Goal: Task Accomplishment & Management: Complete application form

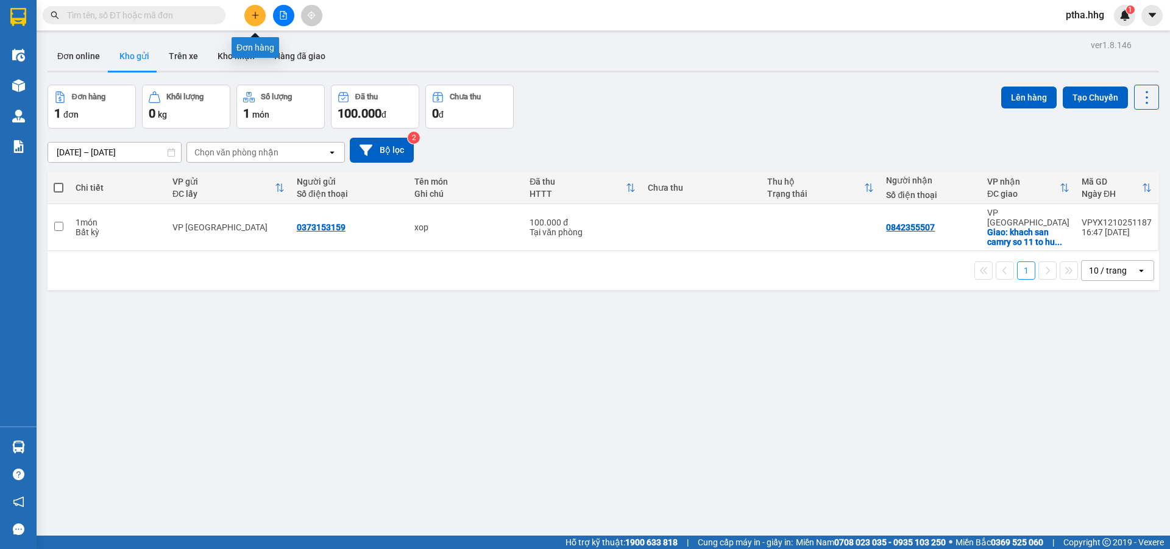
click at [258, 16] on icon "plus" at bounding box center [255, 15] width 9 height 9
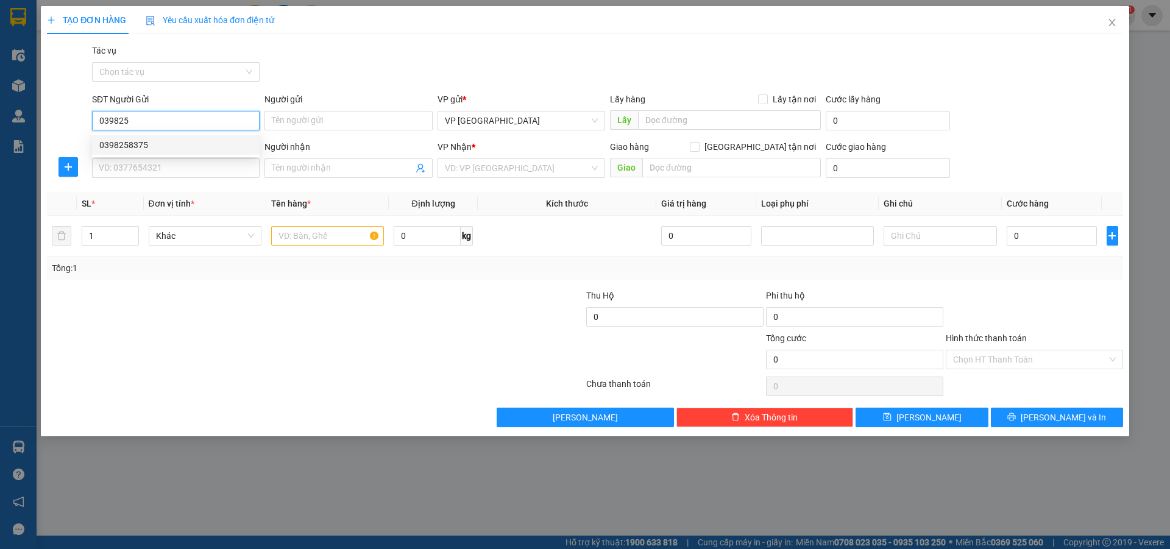
click at [122, 143] on div "0398258375" at bounding box center [175, 144] width 153 height 13
type input "0398258375"
click at [130, 170] on input "SĐT Người Nhận" at bounding box center [176, 167] width 168 height 19
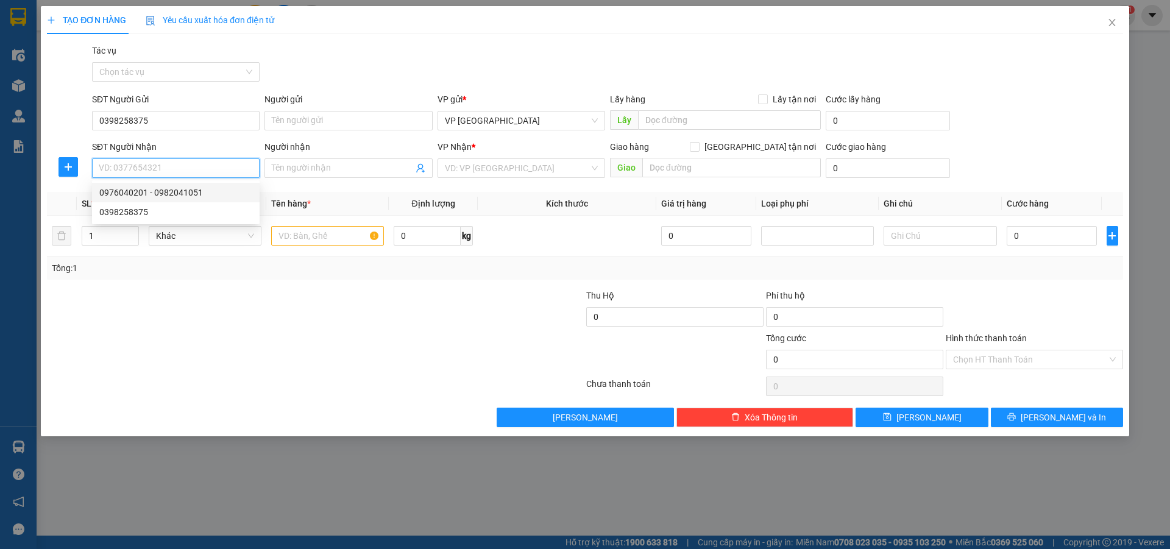
click at [186, 189] on div "0976040201 - 0982041051" at bounding box center [175, 192] width 153 height 13
type input "0976040201"
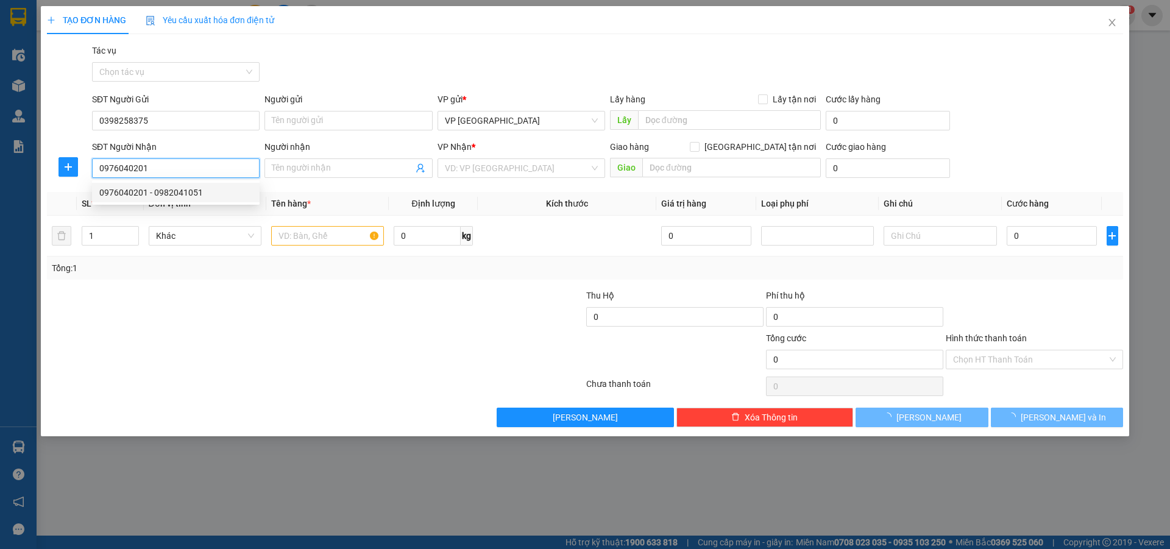
type input "0982041051"
type input "bx Q ngai"
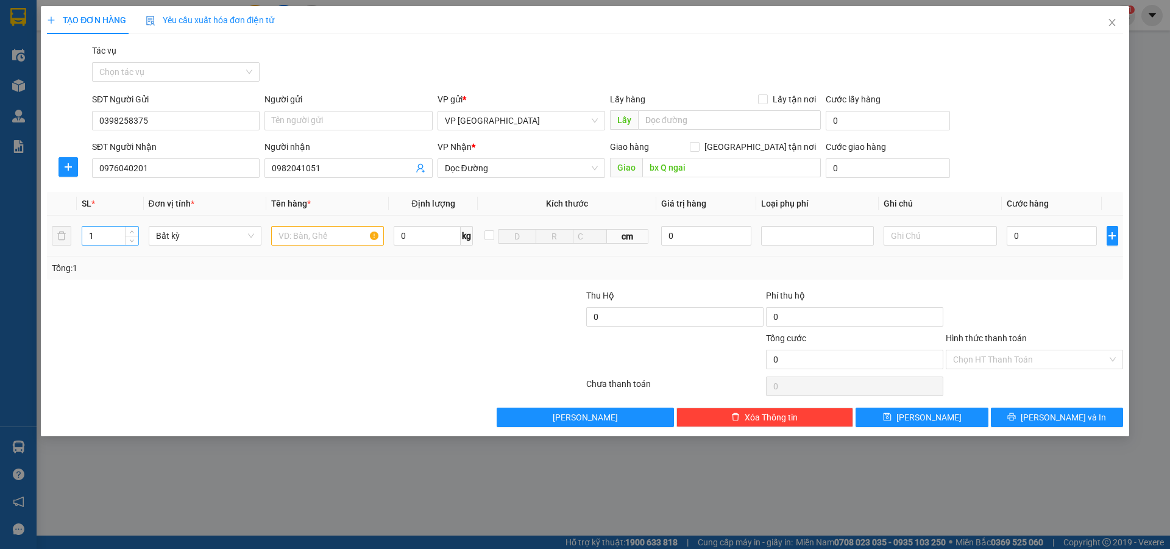
click at [112, 233] on input "1" at bounding box center [110, 236] width 56 height 18
type input "2"
click at [317, 235] on input "text" at bounding box center [327, 235] width 113 height 19
type input "xop+bi"
click at [1042, 233] on input "0" at bounding box center [1052, 235] width 91 height 19
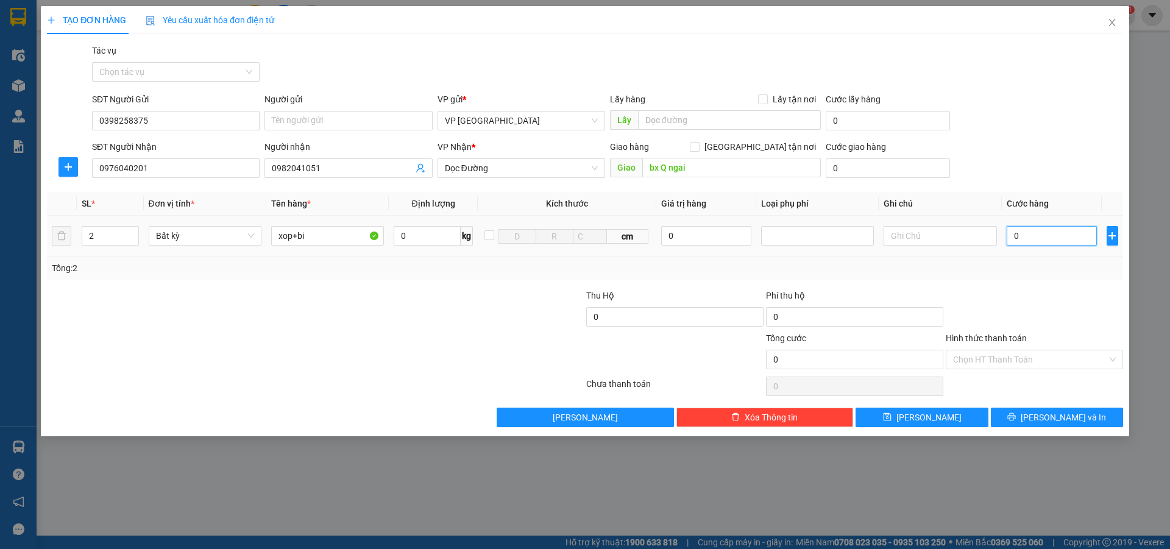
type input "1"
type input "10"
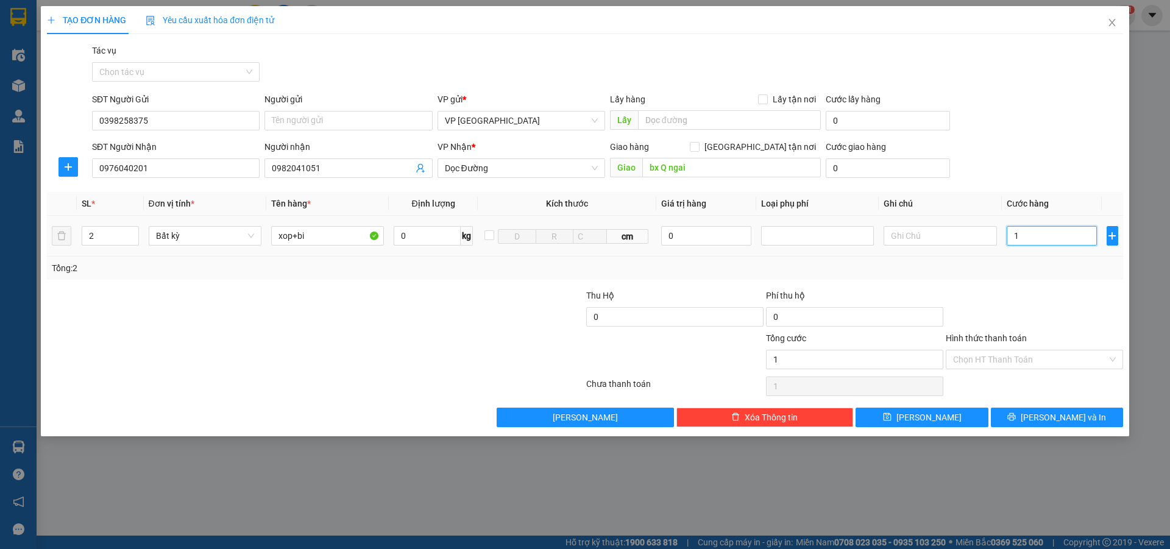
type input "10"
type input "100"
type input "1.000"
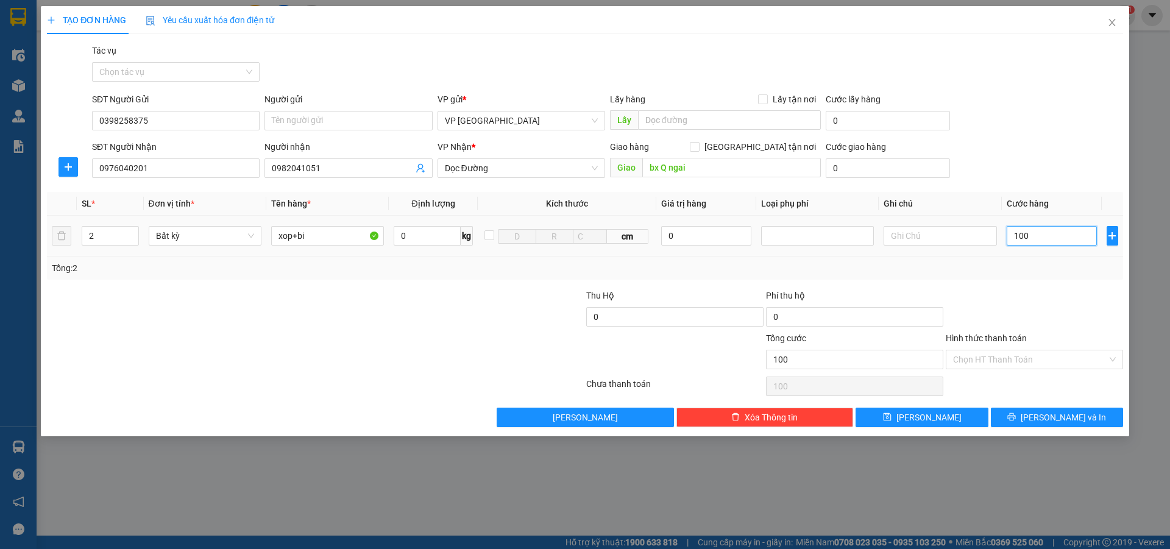
type input "1.000"
type input "10.000"
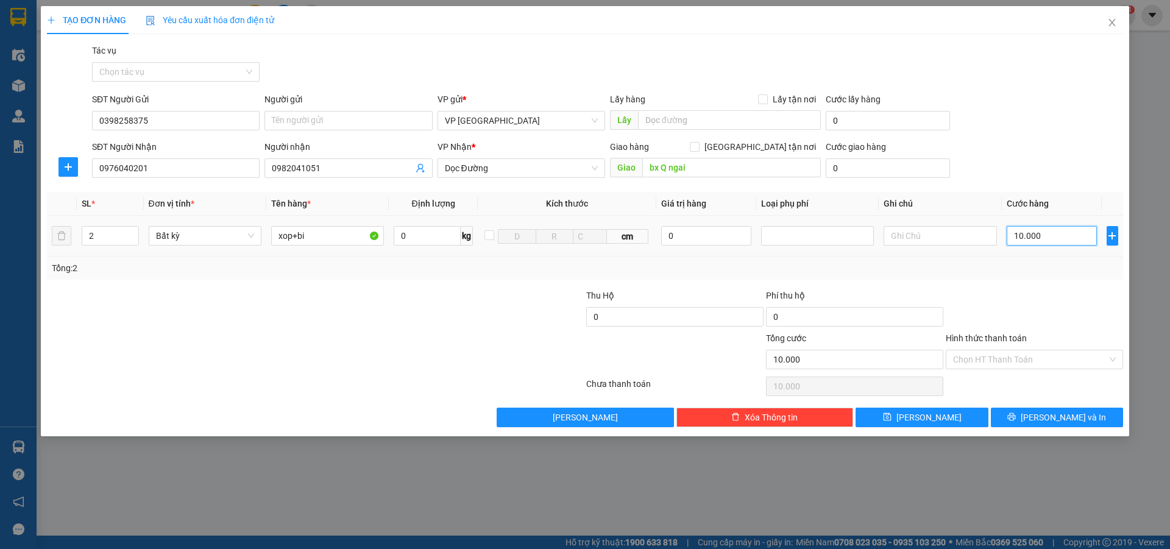
type input "100.000"
click at [1069, 426] on button "[PERSON_NAME] và In" at bounding box center [1057, 417] width 132 height 19
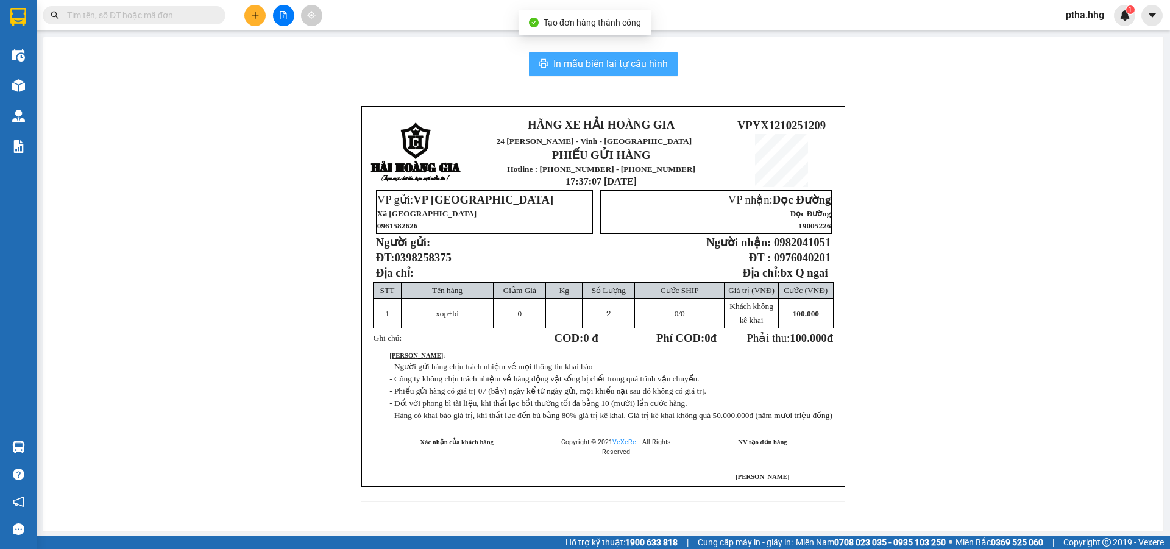
click at [635, 55] on button "In mẫu biên lai tự cấu hình" at bounding box center [603, 64] width 149 height 24
